Goal: Transaction & Acquisition: Purchase product/service

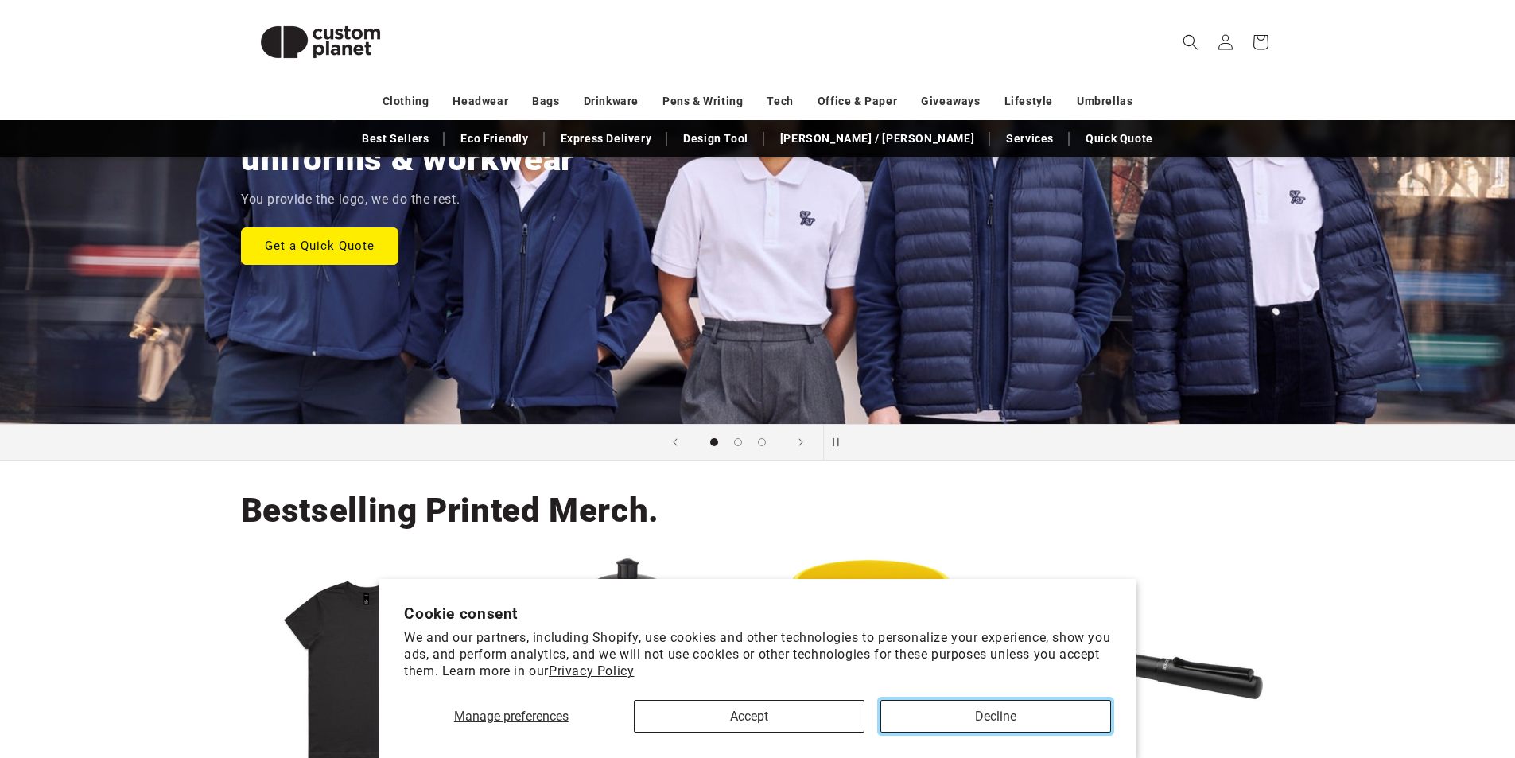
click at [939, 716] on button "Decline" at bounding box center [996, 716] width 231 height 33
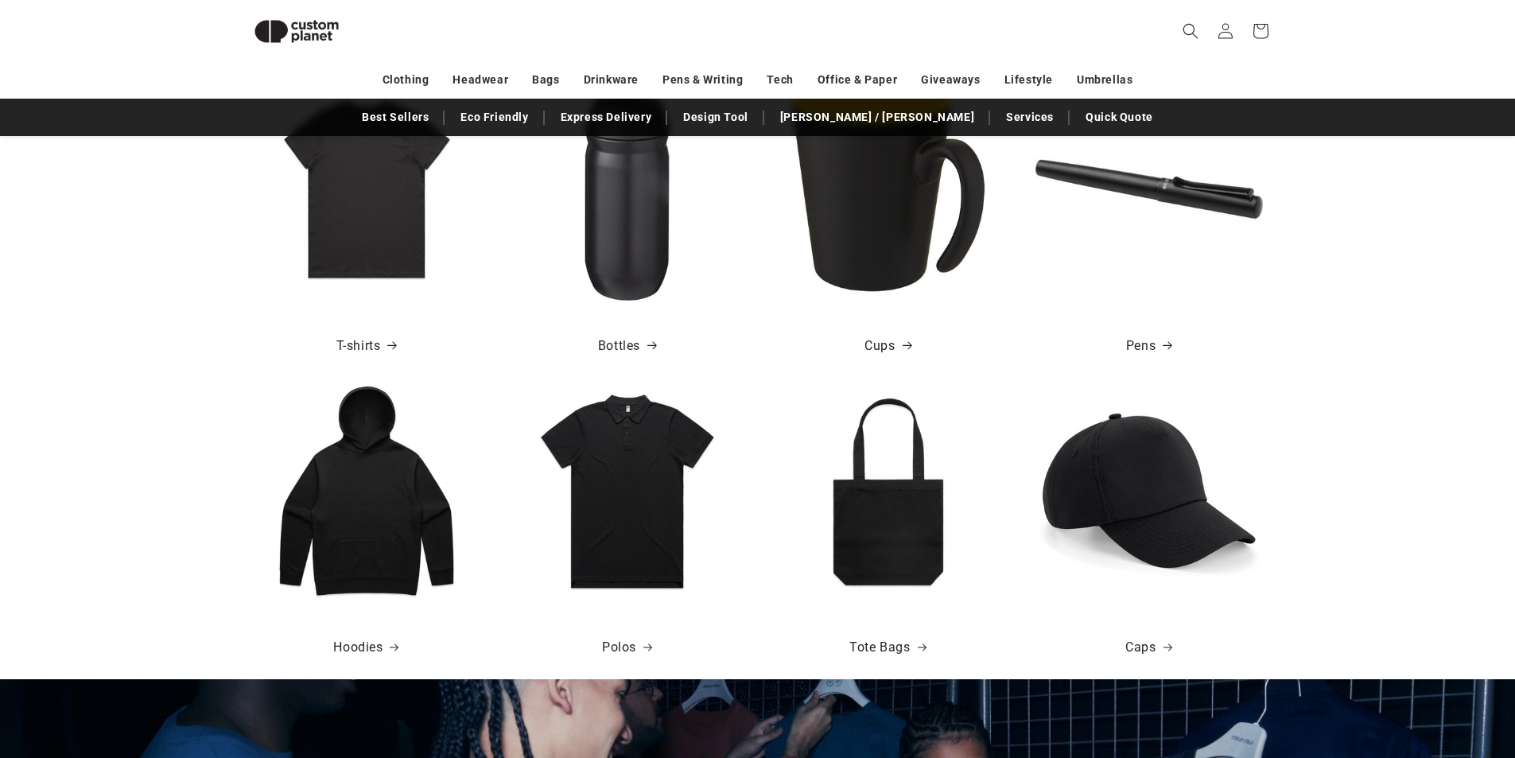
scroll to position [795, 0]
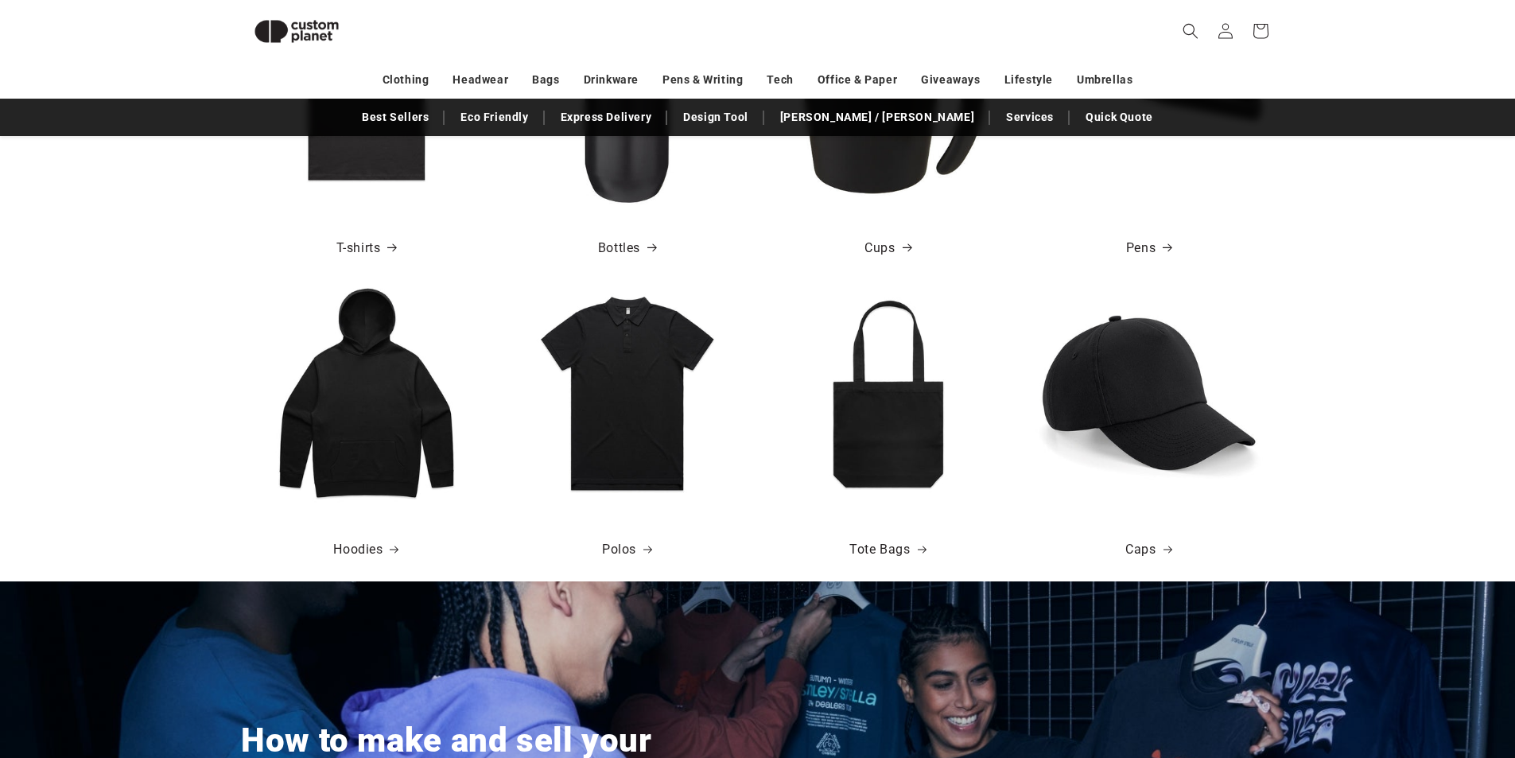
click at [367, 473] on img at bounding box center [366, 392] width 227 height 227
click at [386, 549] on span at bounding box center [391, 550] width 16 height 16
click at [1158, 539] on link "Caps" at bounding box center [1149, 550] width 46 height 23
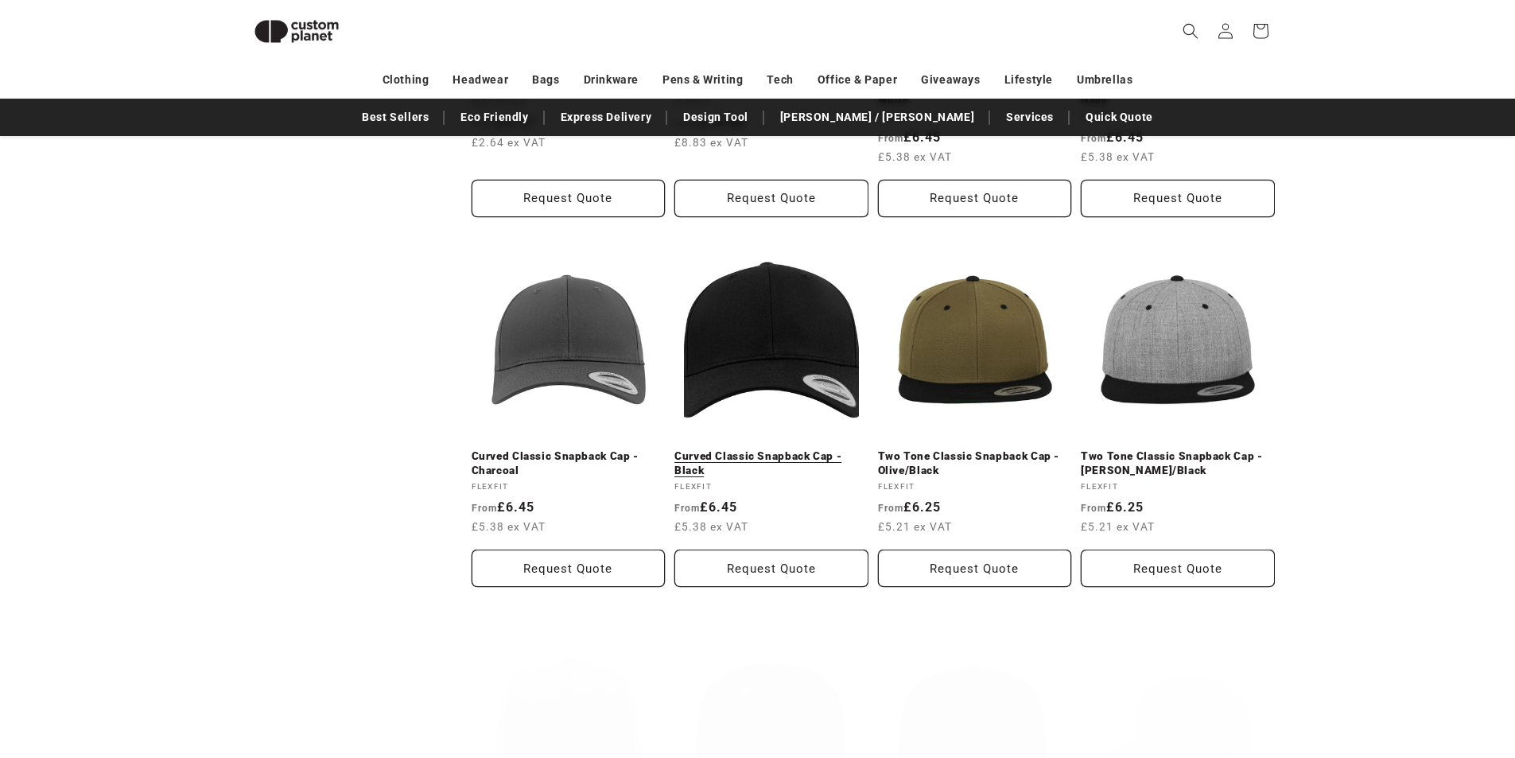
scroll to position [854, 0]
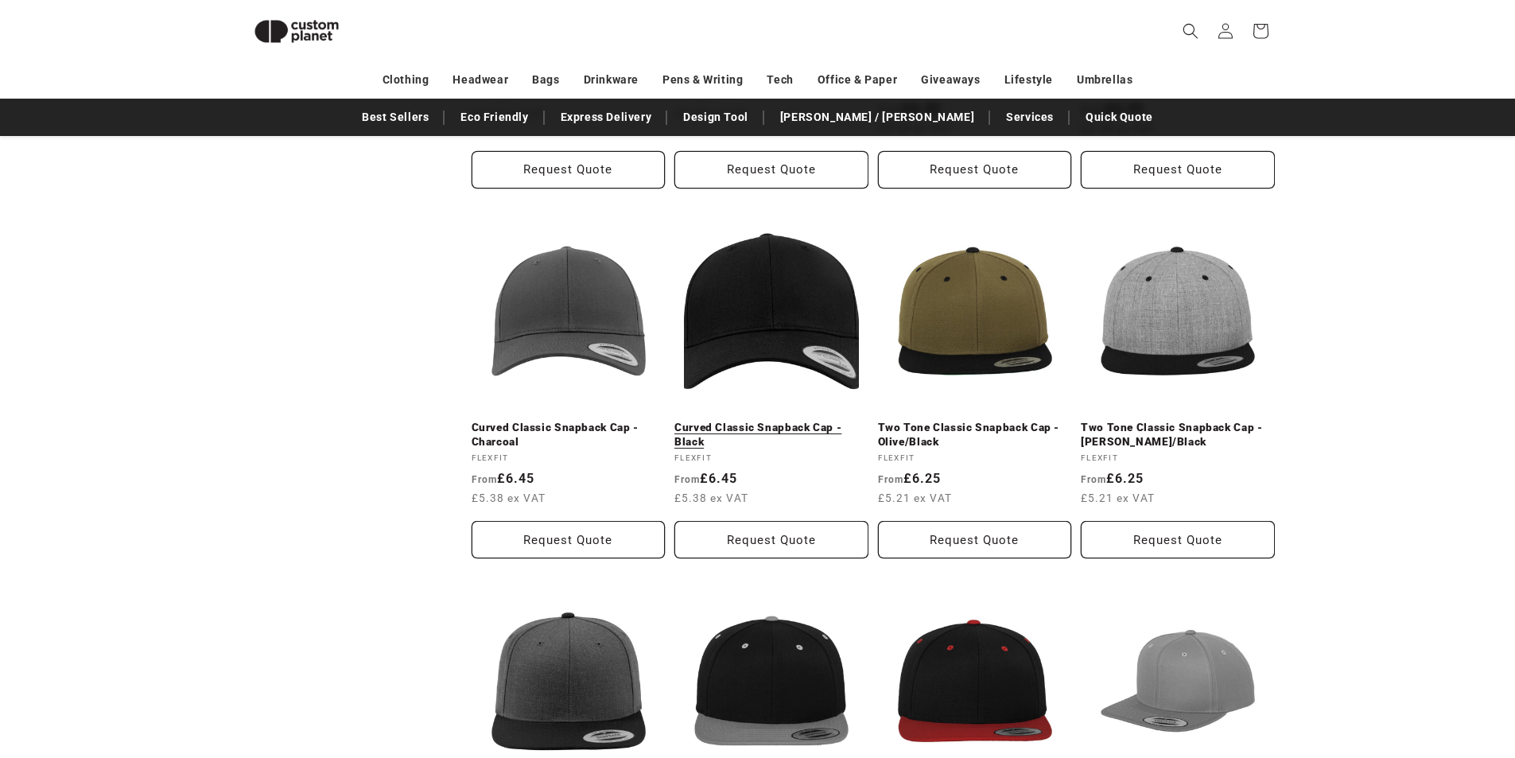
click at [784, 421] on link "Curved Classic Snapback Cap - Black" at bounding box center [772, 435] width 194 height 28
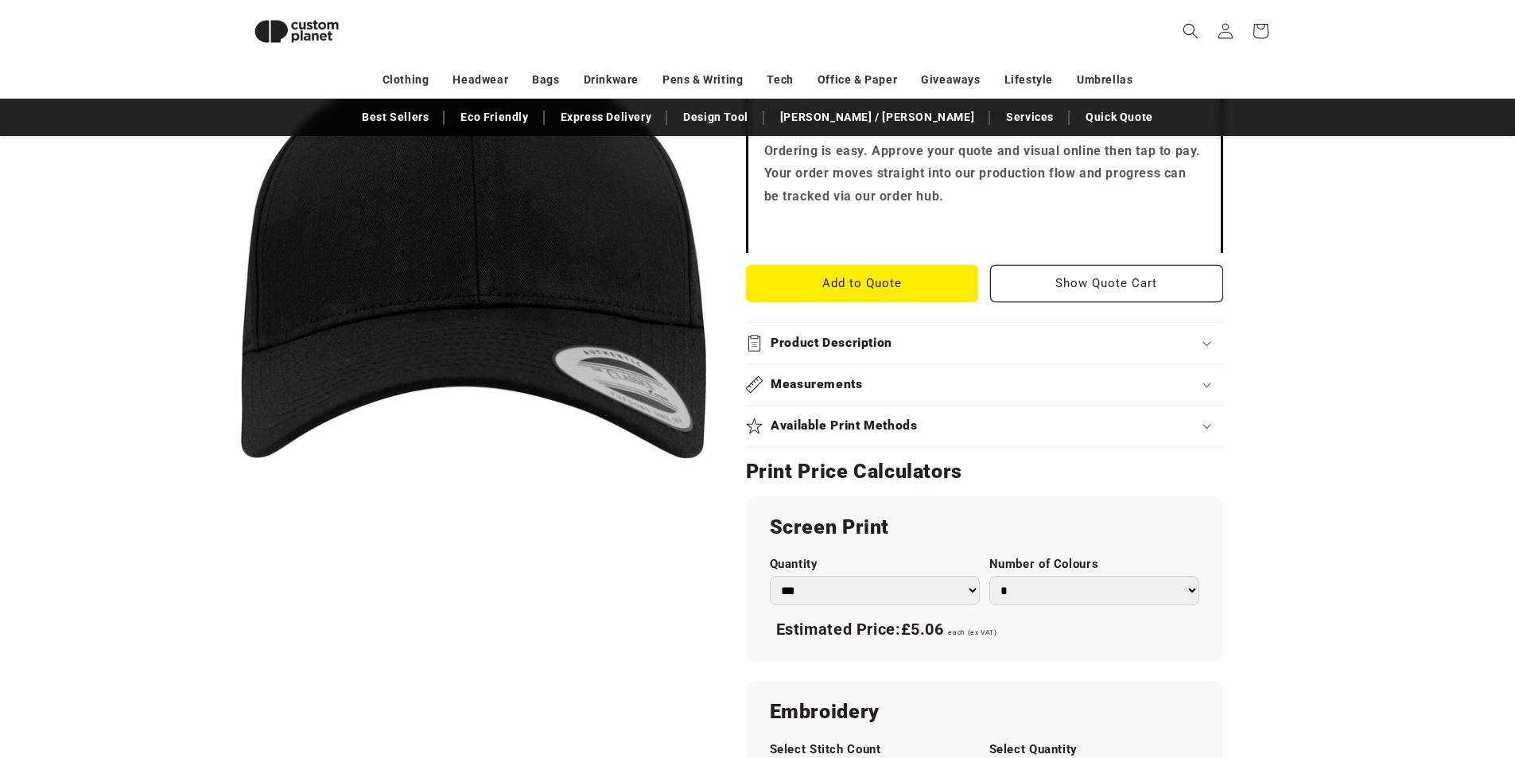
scroll to position [535, 0]
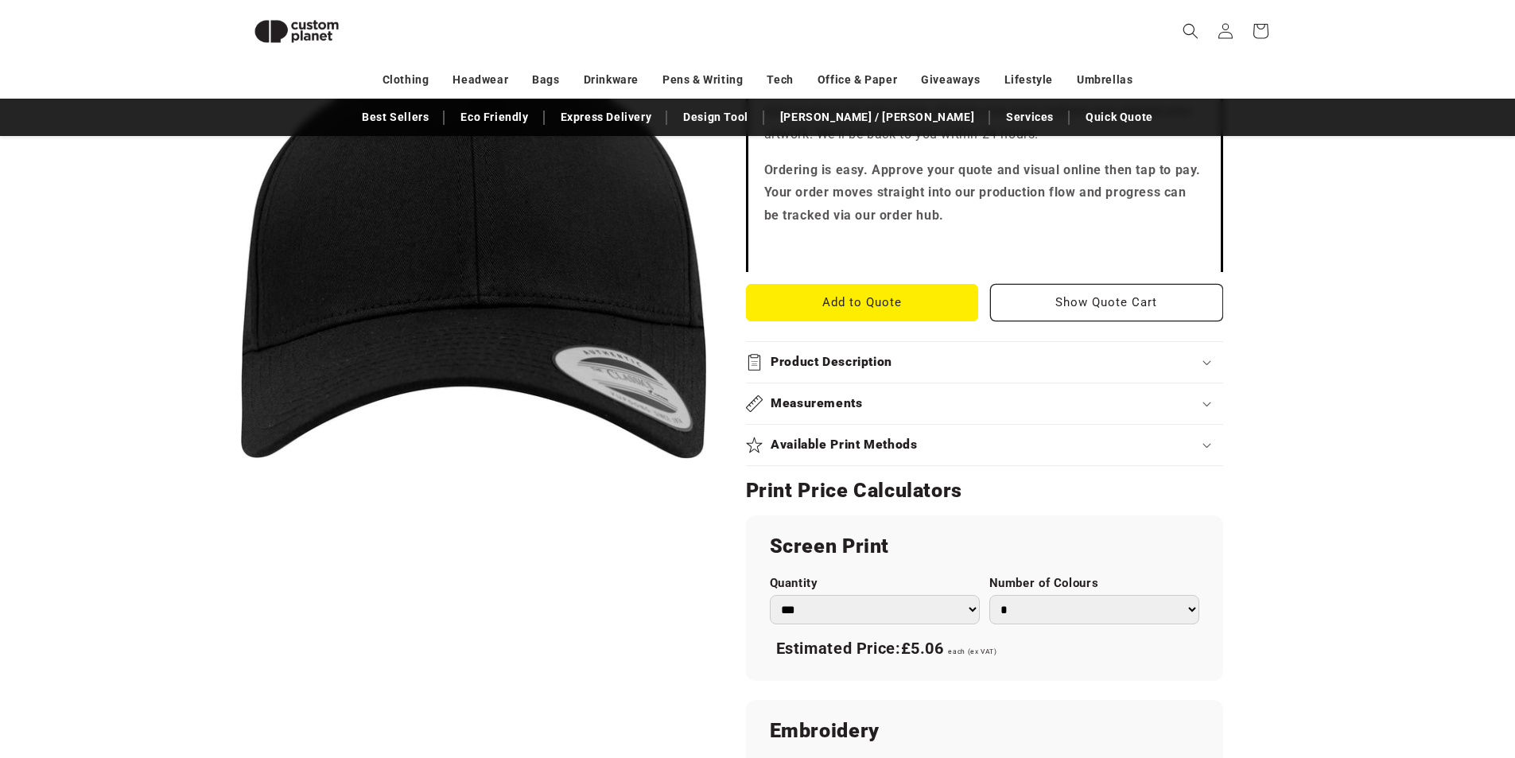
click at [1013, 447] on div "Available Print Methods" at bounding box center [984, 445] width 477 height 17
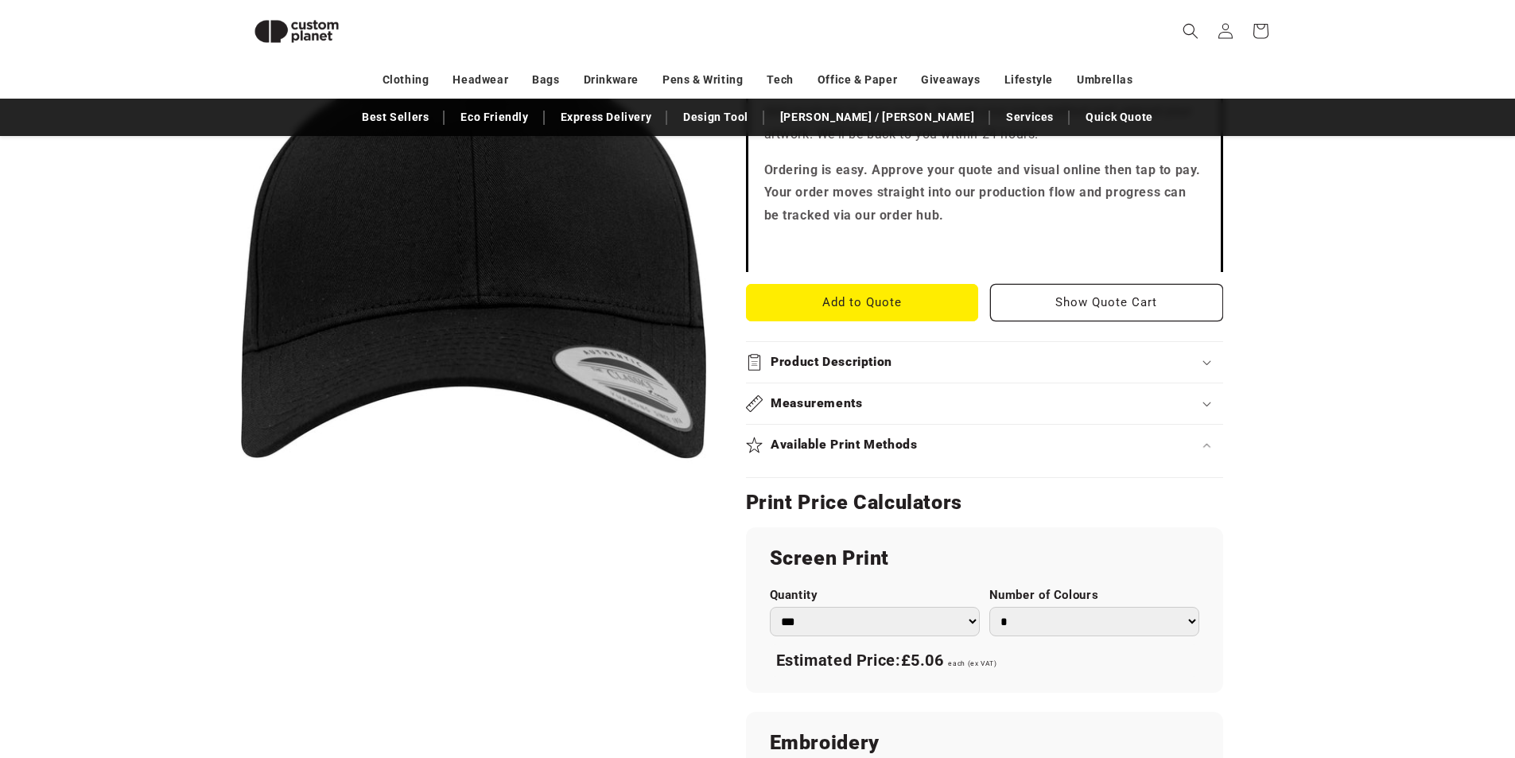
click at [1015, 449] on div "Available Print Methods" at bounding box center [984, 445] width 477 height 17
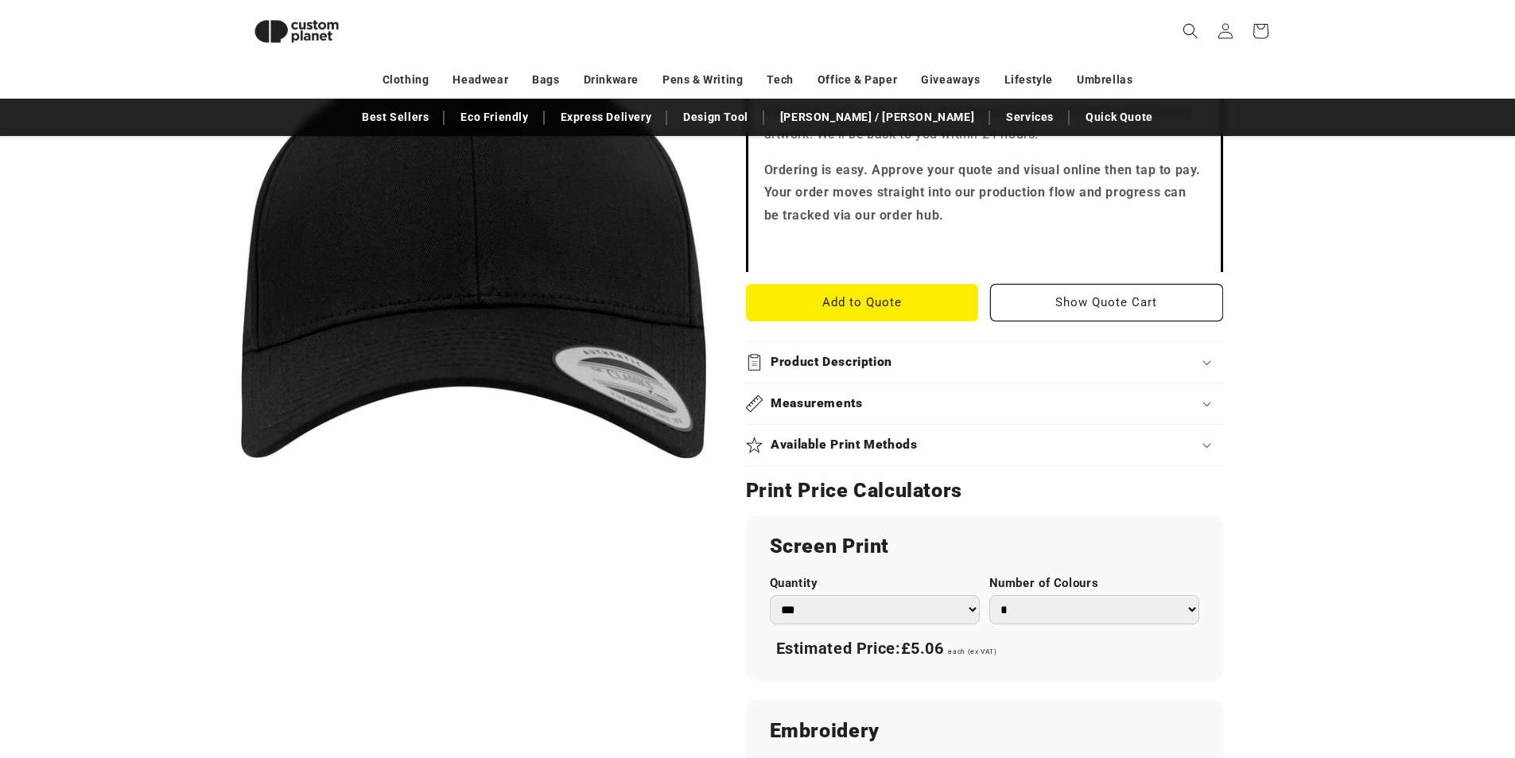
click at [1015, 449] on div "Available Print Methods" at bounding box center [984, 445] width 477 height 17
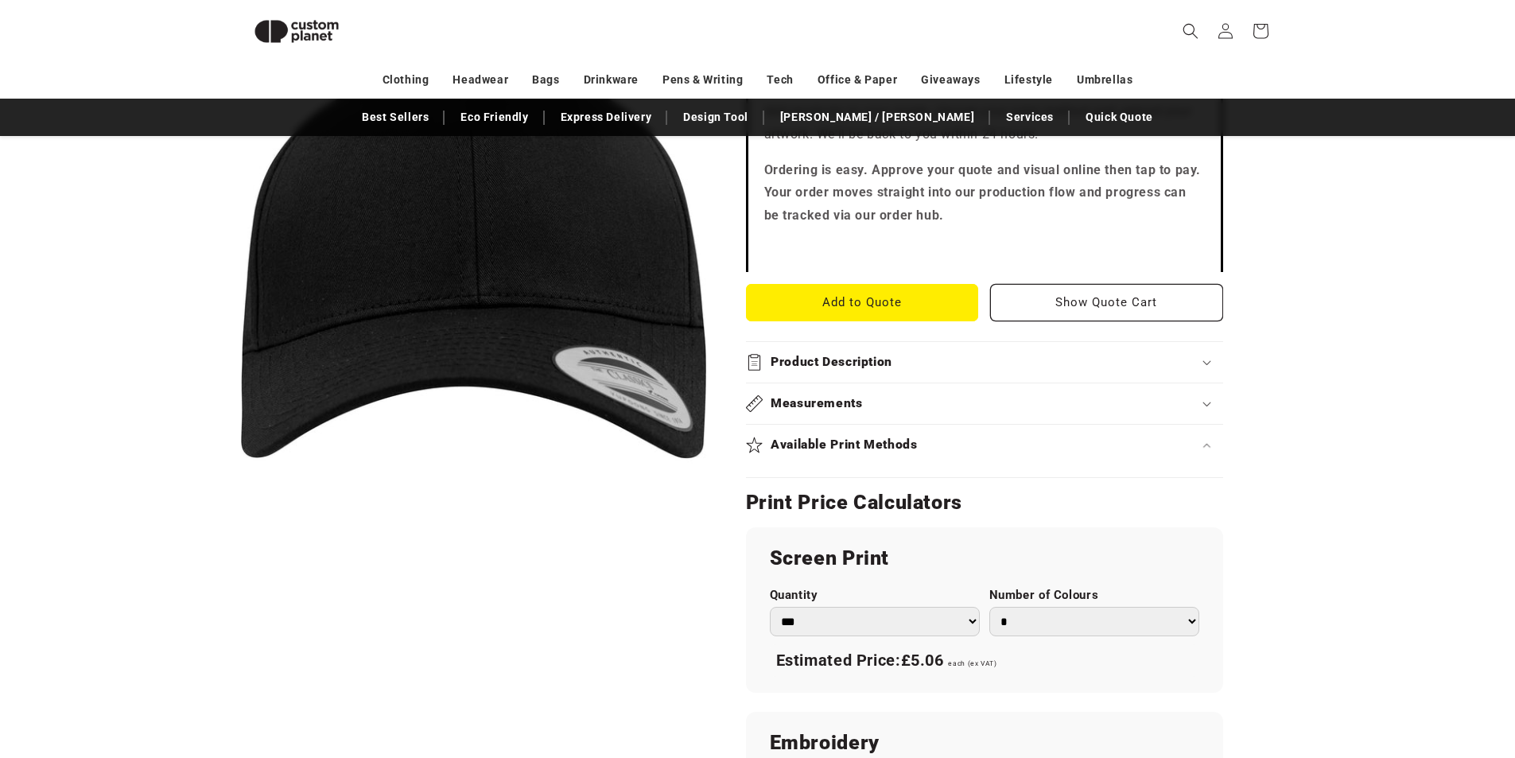
click at [1021, 449] on div "Available Print Methods" at bounding box center [984, 445] width 477 height 17
